Goal: Task Accomplishment & Management: Manage account settings

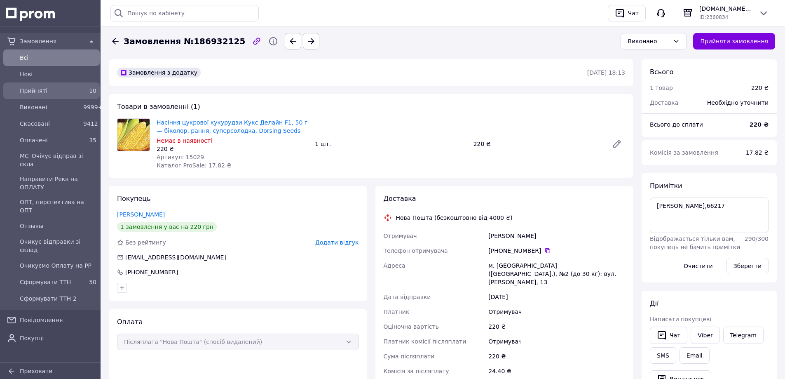
click at [64, 98] on link "Прийняті 10" at bounding box center [51, 90] width 103 height 16
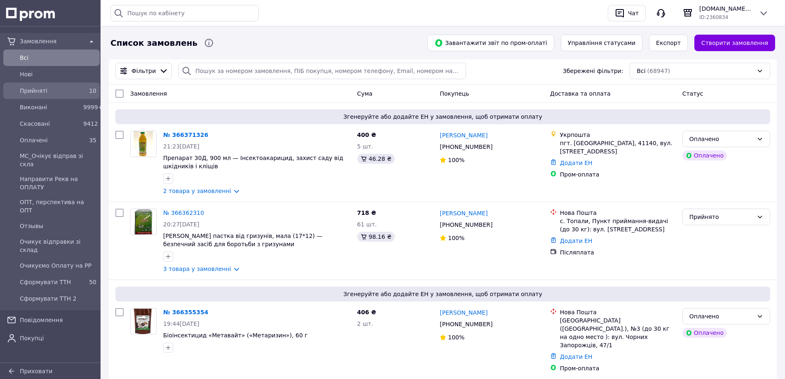
click at [64, 98] on link "Прийняті 10" at bounding box center [51, 90] width 103 height 16
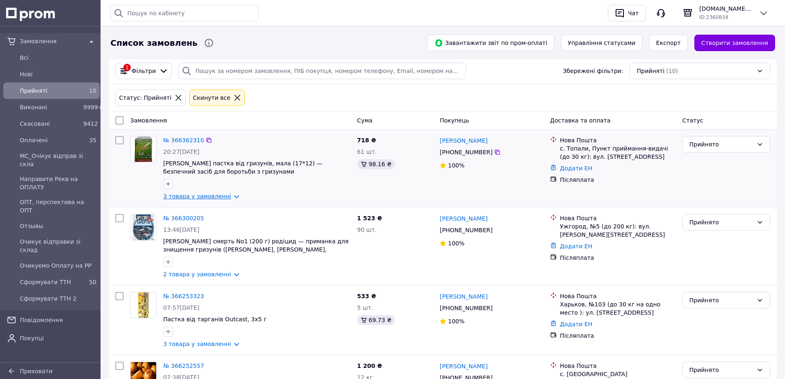
click at [215, 198] on link "3 товара у замовленні" at bounding box center [197, 196] width 68 height 7
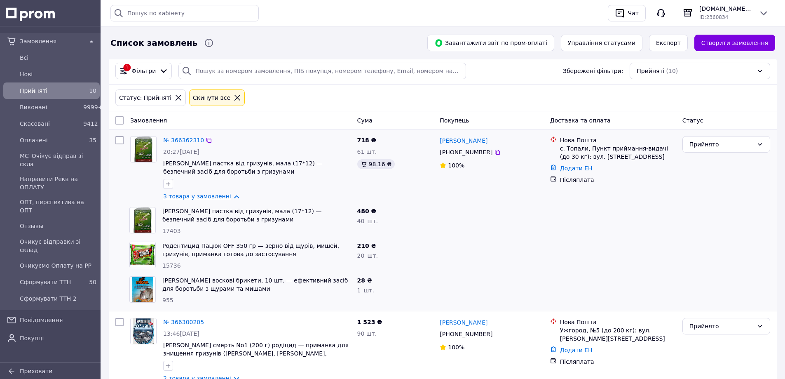
click at [215, 198] on link "3 товара у замовленні" at bounding box center [197, 196] width 68 height 7
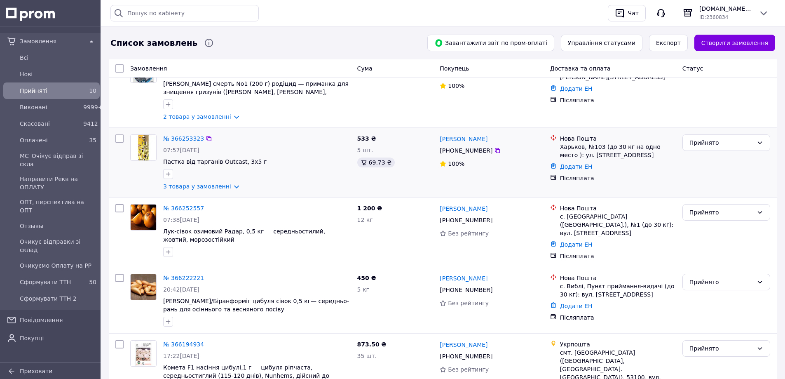
scroll to position [165, 0]
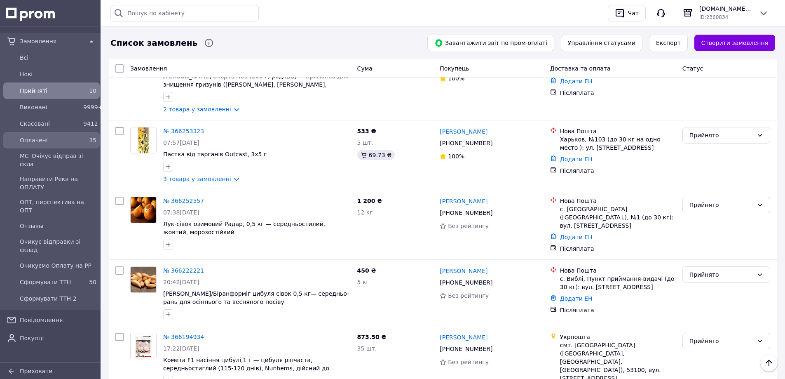
click at [56, 145] on div "Оплачені" at bounding box center [49, 140] width 63 height 12
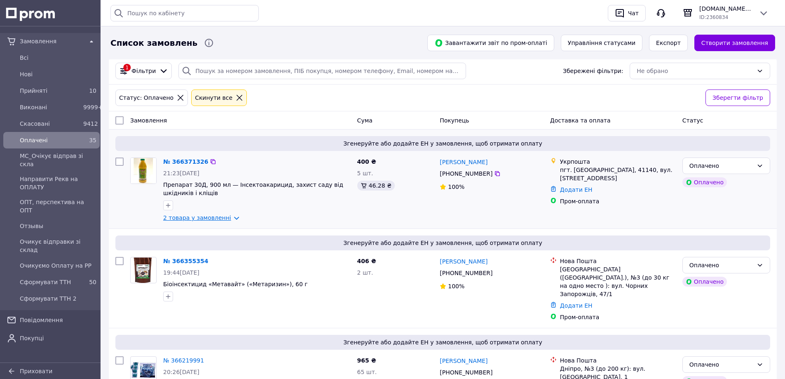
click at [202, 216] on link "2 товара у замовленні" at bounding box center [197, 217] width 68 height 7
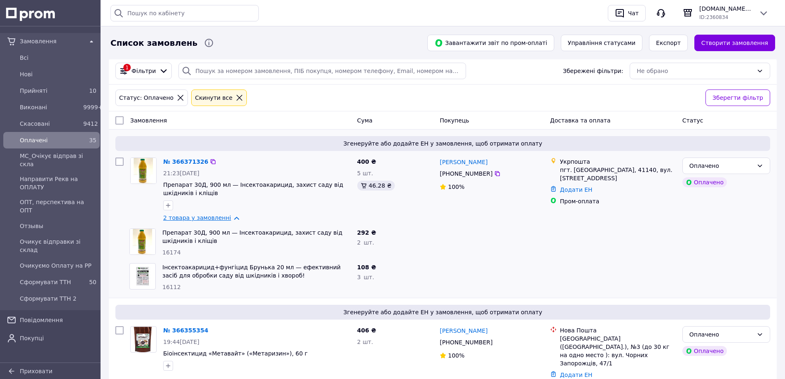
click at [202, 216] on link "2 товара у замовленні" at bounding box center [197, 217] width 68 height 7
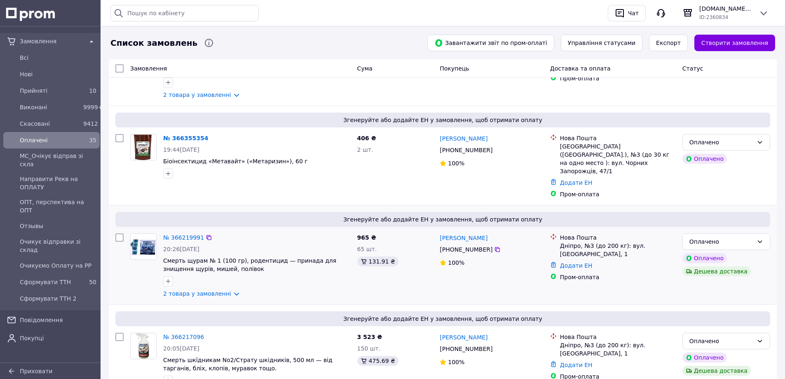
scroll to position [124, 0]
